Goal: Task Accomplishment & Management: Manage account settings

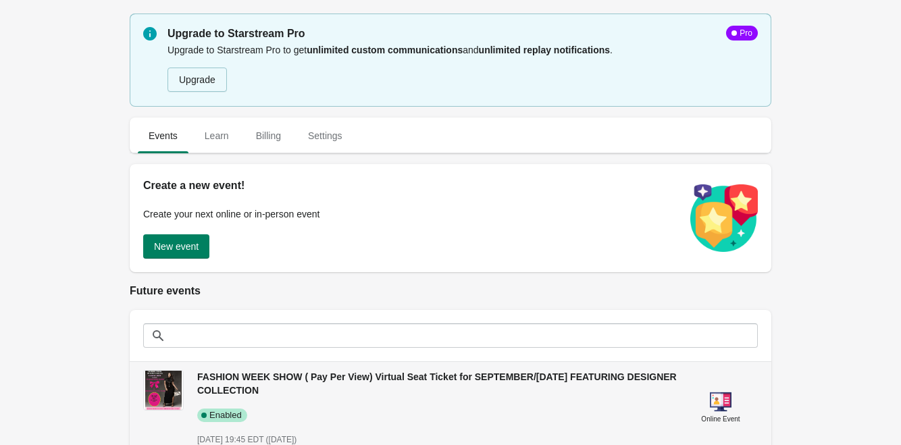
click at [380, 374] on span "FASHION WEEK SHOW ( Pay Per View) Virtual Seat Ticket for SEPTEMBER/[DATE] FEAT…" at bounding box center [437, 384] width 480 height 24
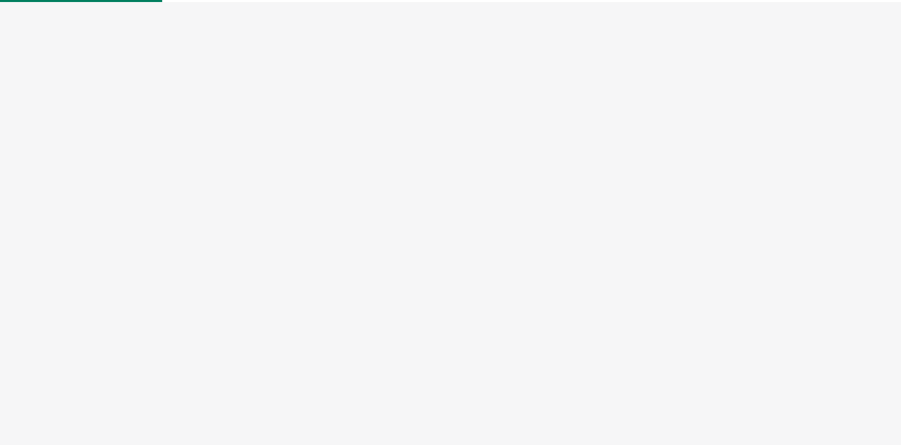
select select "US"
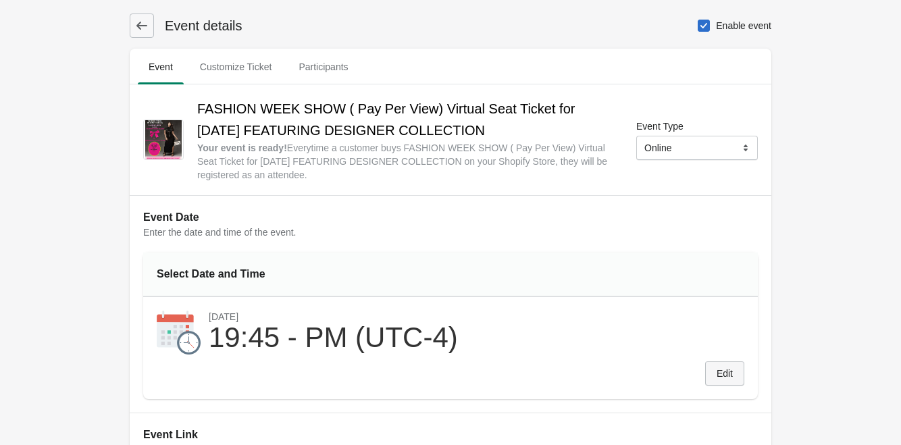
click at [718, 375] on span "Edit" at bounding box center [725, 373] width 16 height 11
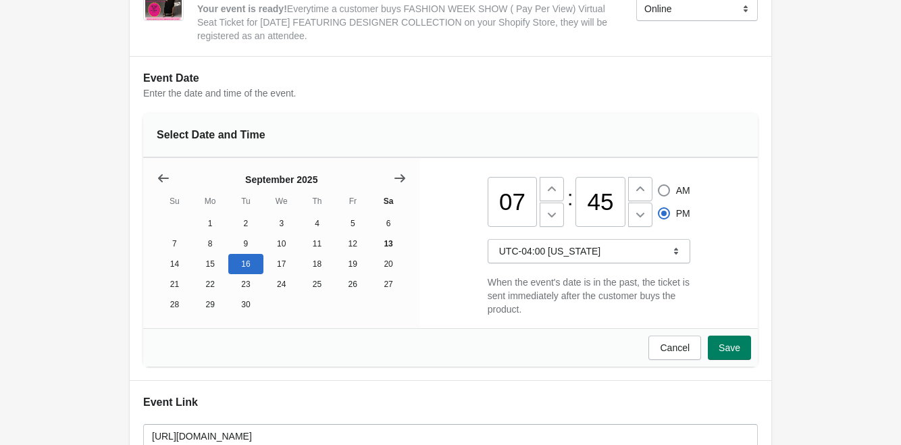
scroll to position [203, 0]
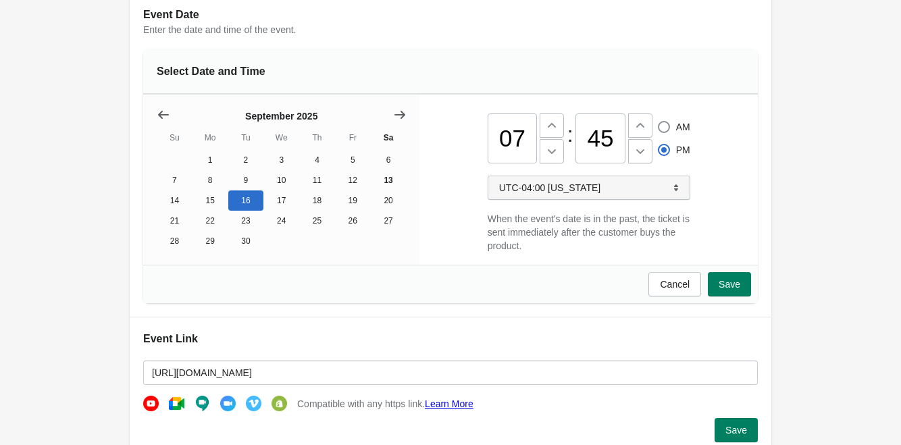
click at [672, 192] on icon "button" at bounding box center [677, 188] width 14 height 14
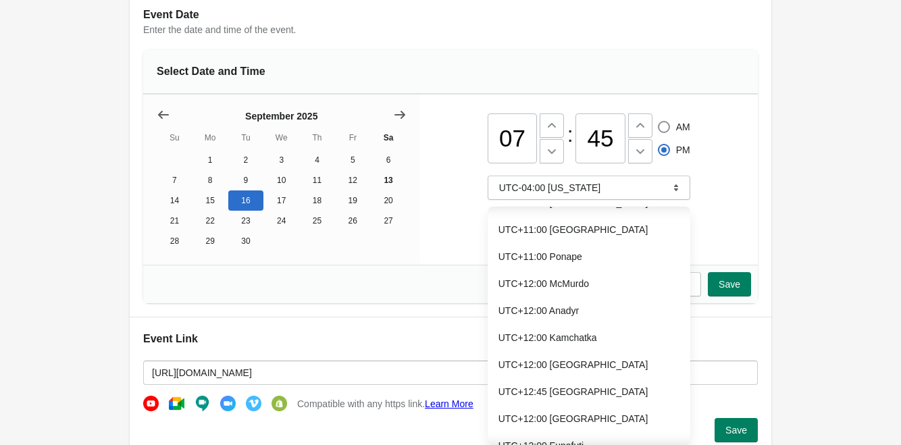
scroll to position [11099, 0]
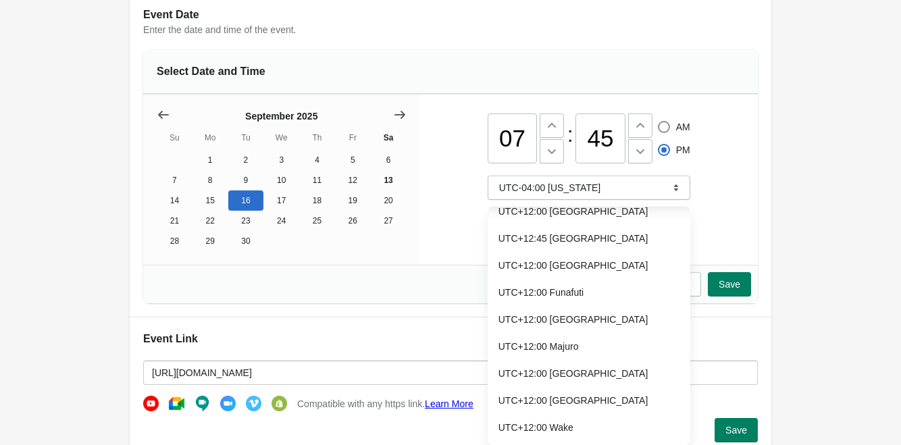
click at [739, 175] on div "07 : 45 AM PM UTC-04:00 [US_STATE] When the event's date is in the past, the ti…" at bounding box center [589, 180] width 338 height 170
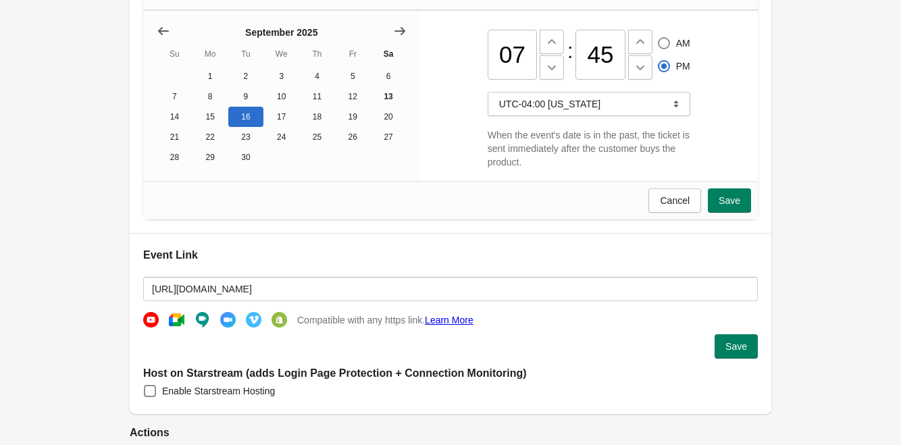
scroll to position [405, 0]
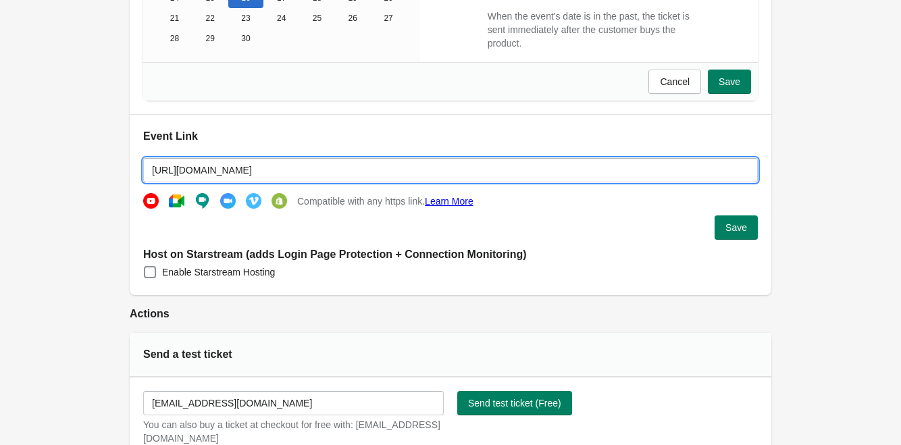
drag, startPoint x: 556, startPoint y: 176, endPoint x: 162, endPoint y: 182, distance: 393.9
click at [162, 182] on input "[URL][DOMAIN_NAME]" at bounding box center [450, 170] width 615 height 24
type input "h"
click at [742, 233] on span "Save" at bounding box center [737, 227] width 22 height 11
type input "https://"
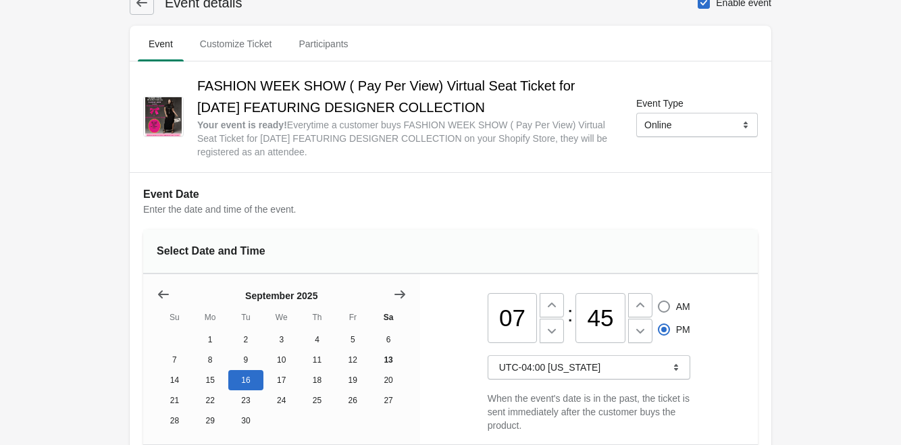
scroll to position [0, 0]
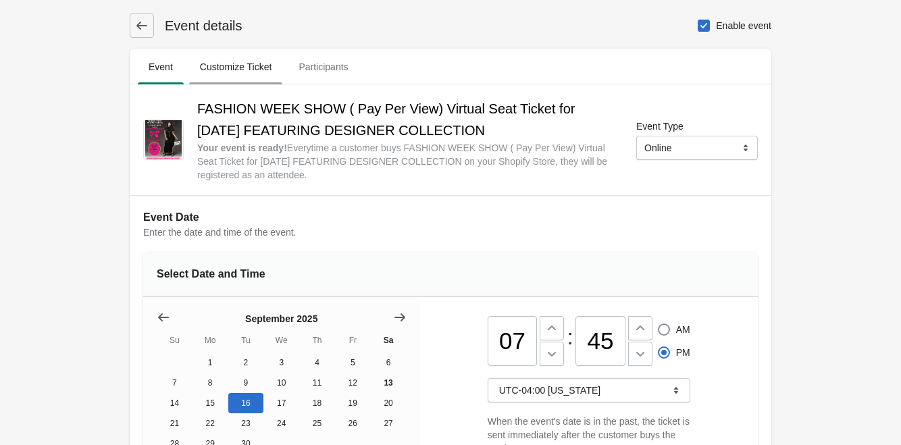
click at [238, 69] on span "Customize Ticket" at bounding box center [236, 67] width 94 height 24
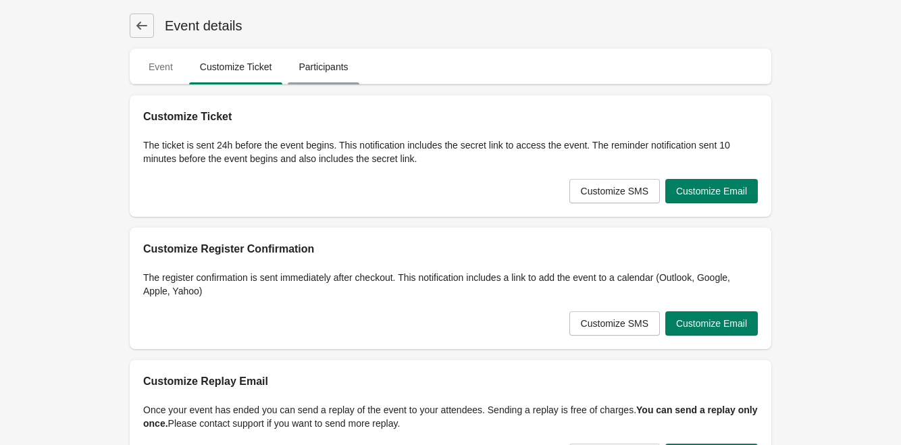
click at [332, 74] on span "Participants" at bounding box center [323, 67] width 71 height 24
select select "US"
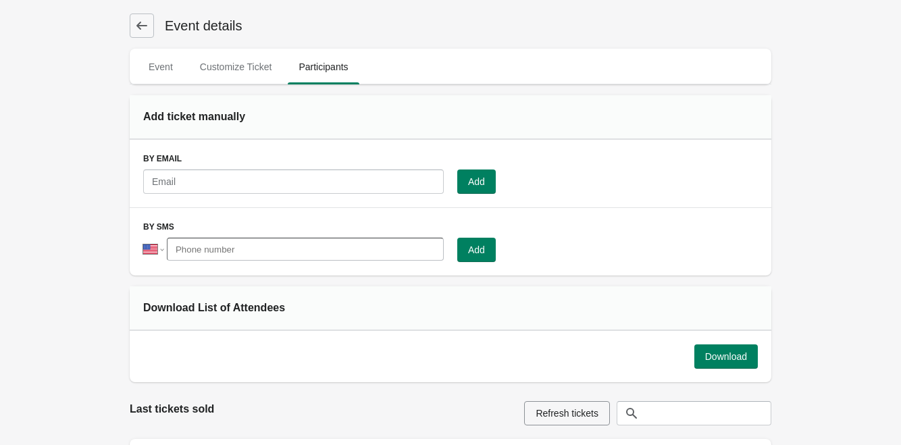
click at [146, 26] on icon at bounding box center [142, 26] width 14 height 14
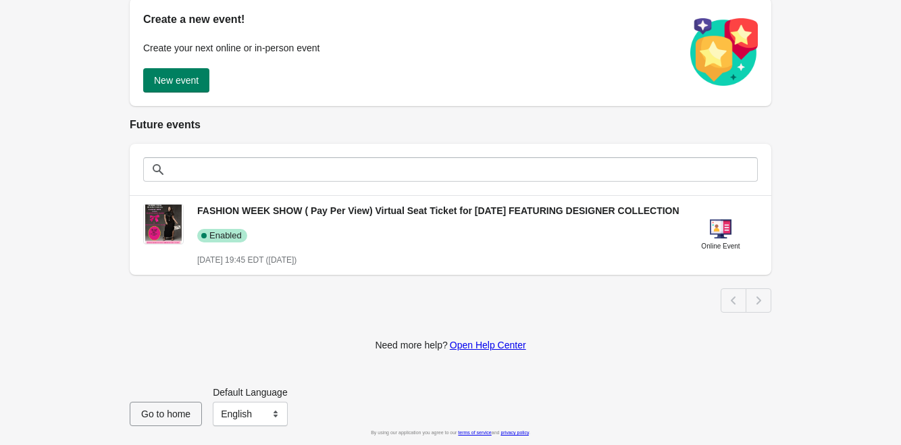
scroll to position [180, 0]
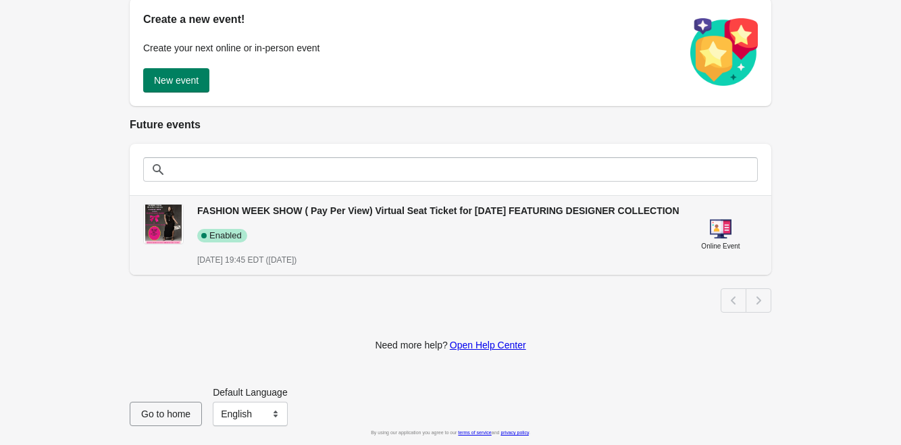
click at [463, 205] on span "FASHION WEEK SHOW ( Pay Per View) Virtual Seat Ticket for [DATE] FEATURING DESI…" at bounding box center [438, 210] width 482 height 11
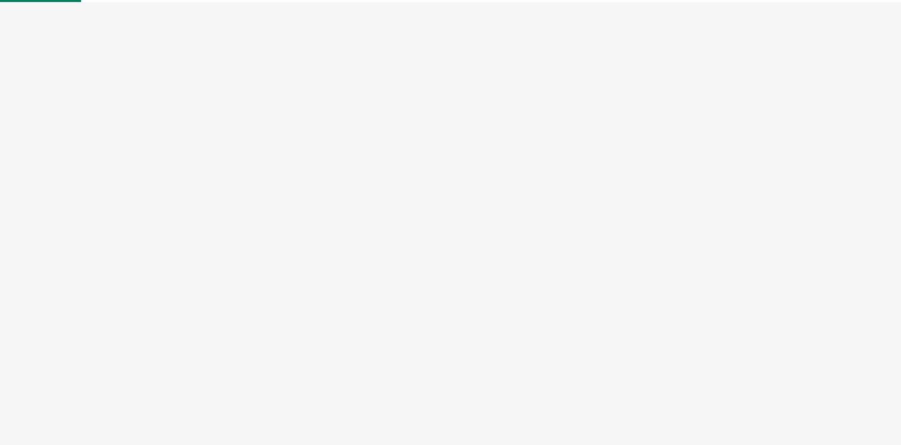
select select "US"
